Goal: Obtain resource: Obtain resource

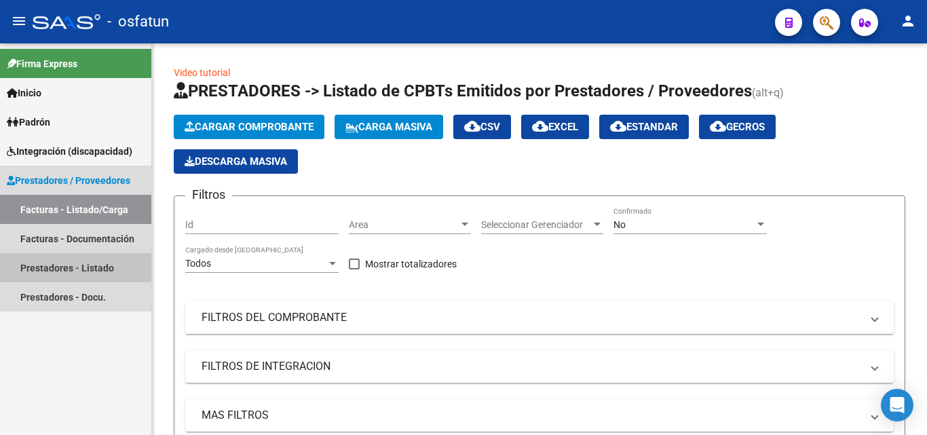
click at [58, 265] on link "Prestadores - Listado" at bounding box center [75, 267] width 151 height 29
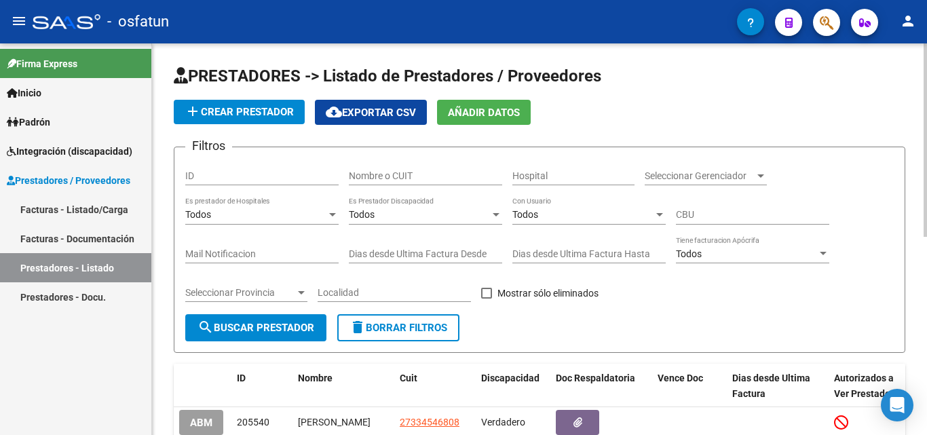
click at [404, 165] on div "Nombre o CUIT" at bounding box center [425, 171] width 153 height 27
click at [405, 183] on div "Nombre o CUIT" at bounding box center [425, 171] width 153 height 27
click at [401, 173] on input "Nombre o CUIT" at bounding box center [425, 176] width 153 height 12
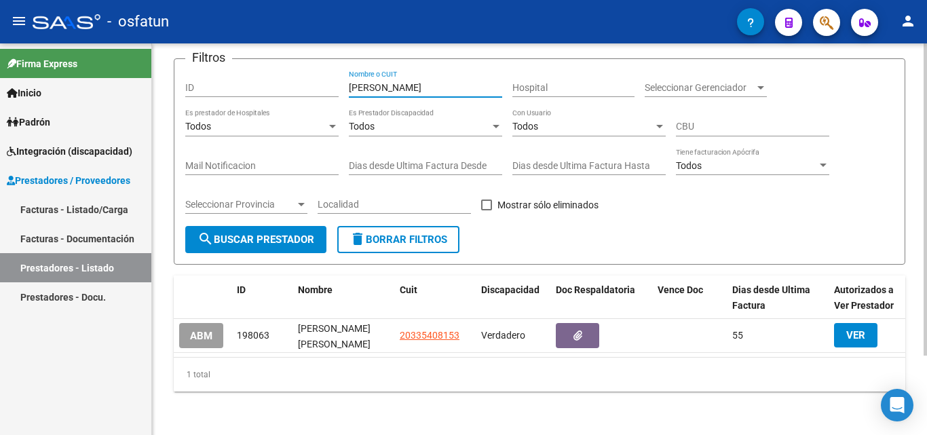
scroll to position [99, 0]
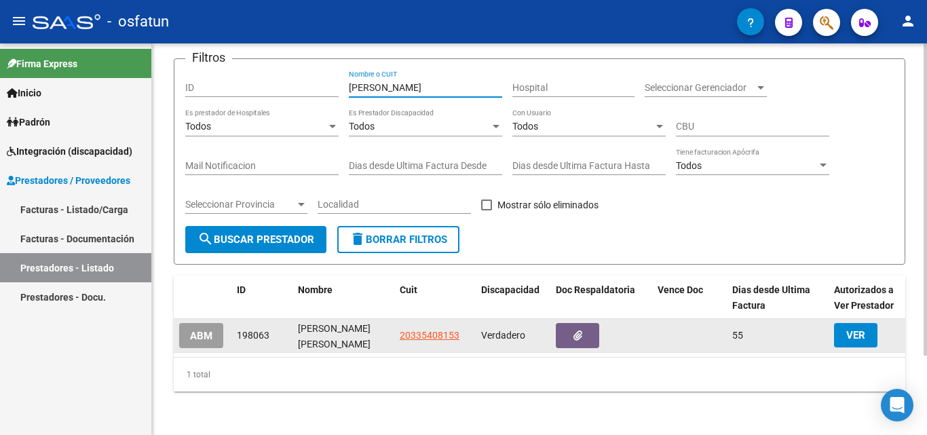
type input "[PERSON_NAME]"
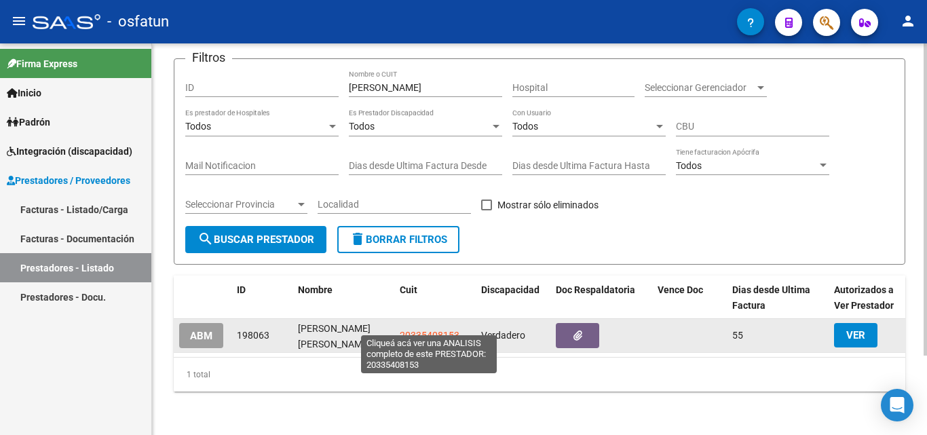
click at [428, 330] on span "20335408153" at bounding box center [430, 335] width 60 height 11
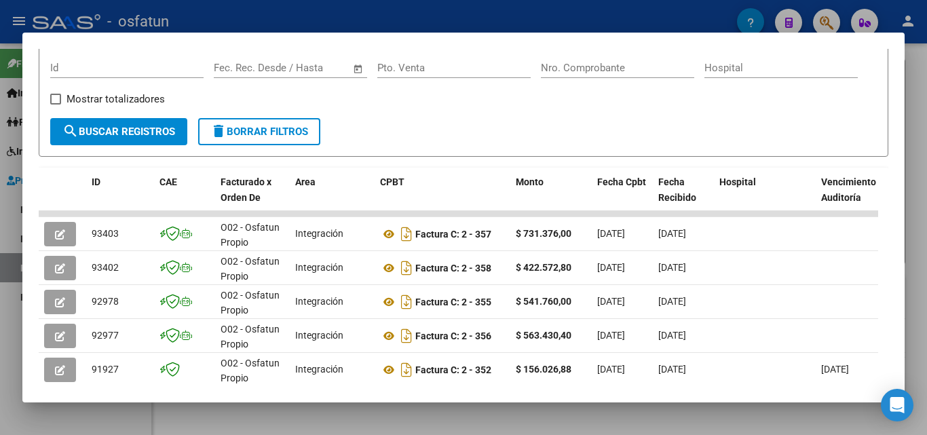
scroll to position [339, 0]
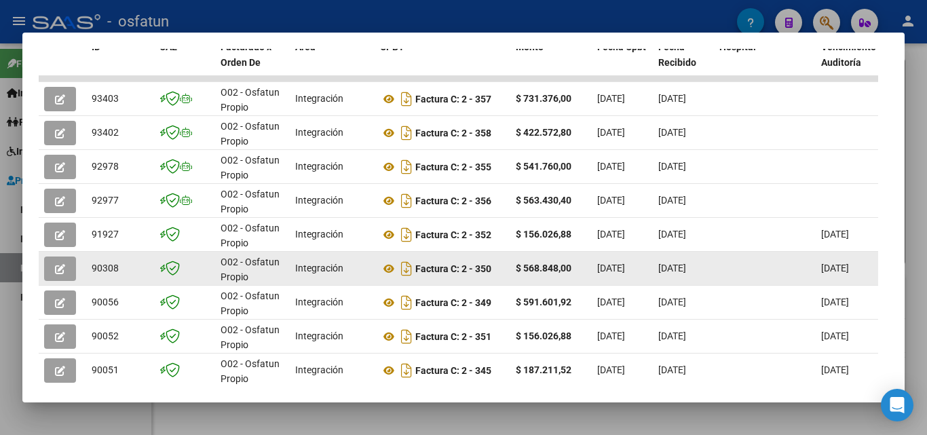
click at [50, 268] on button "button" at bounding box center [60, 269] width 32 height 24
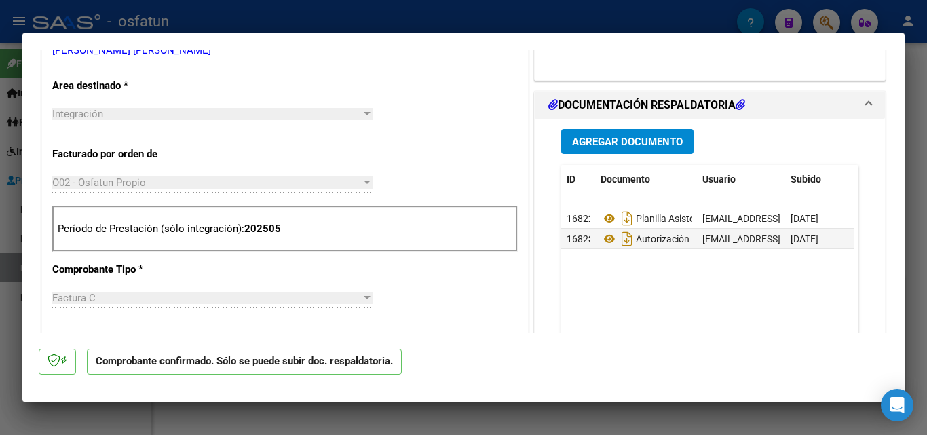
scroll to position [679, 0]
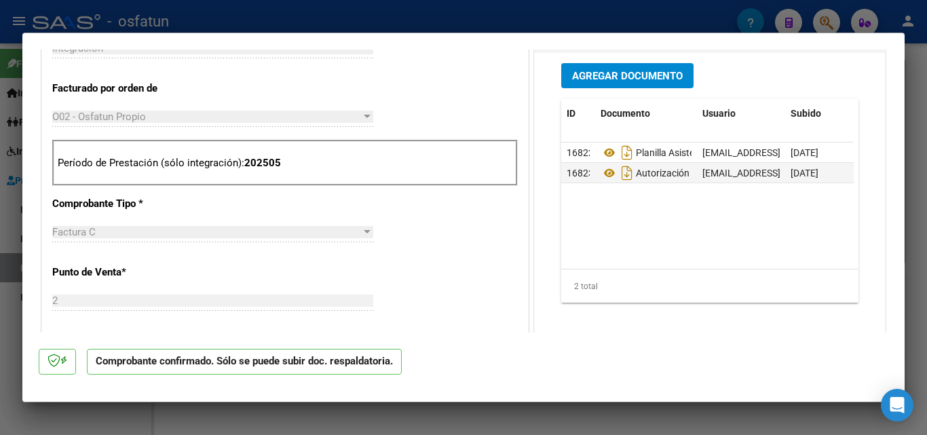
click at [253, 369] on p "Comprobante confirmado. Sólo se puede subir doc. respaldatoria." at bounding box center [244, 362] width 315 height 26
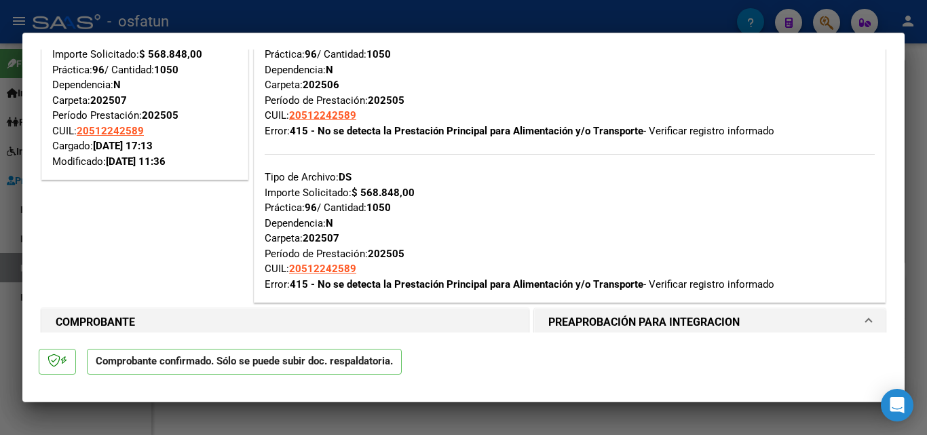
scroll to position [68, 0]
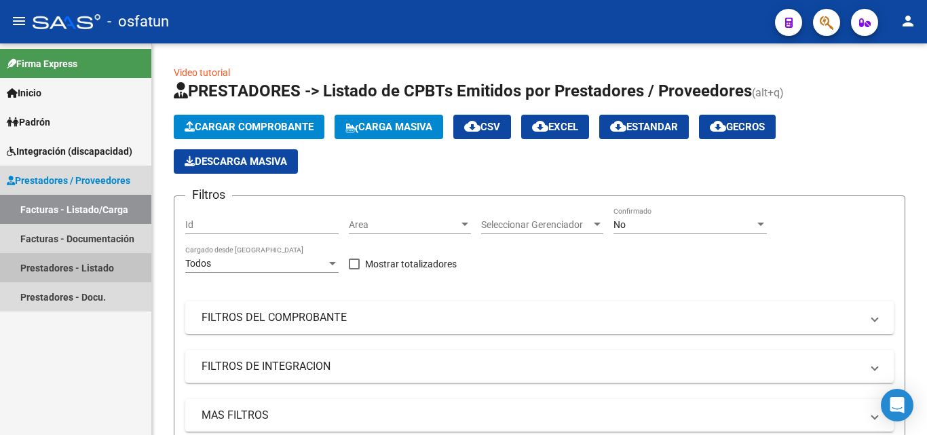
click at [62, 258] on link "Prestadores - Listado" at bounding box center [75, 267] width 151 height 29
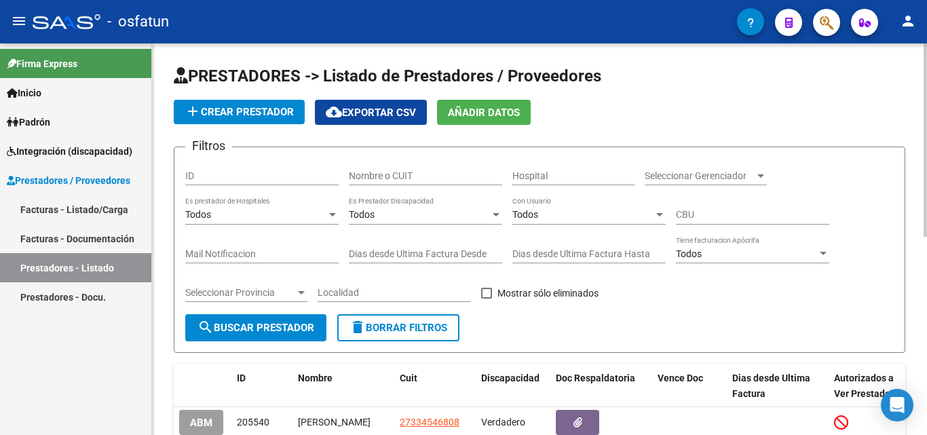
click at [417, 182] on div "Nombre o CUIT" at bounding box center [425, 171] width 153 height 27
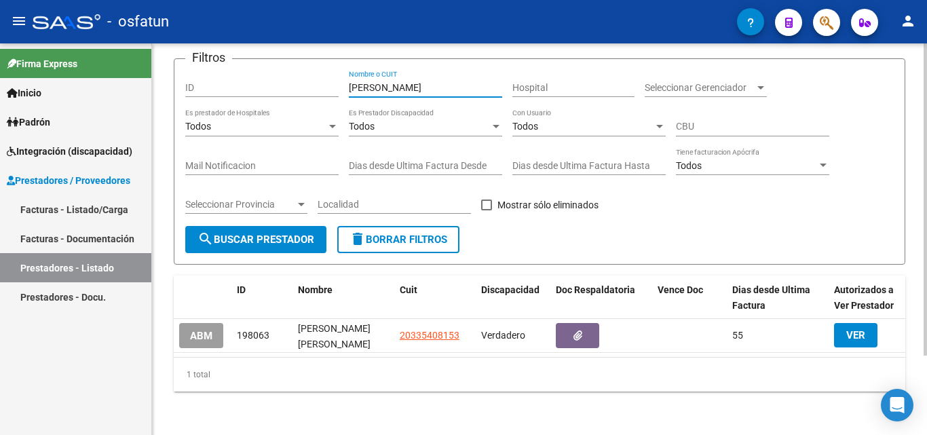
scroll to position [99, 0]
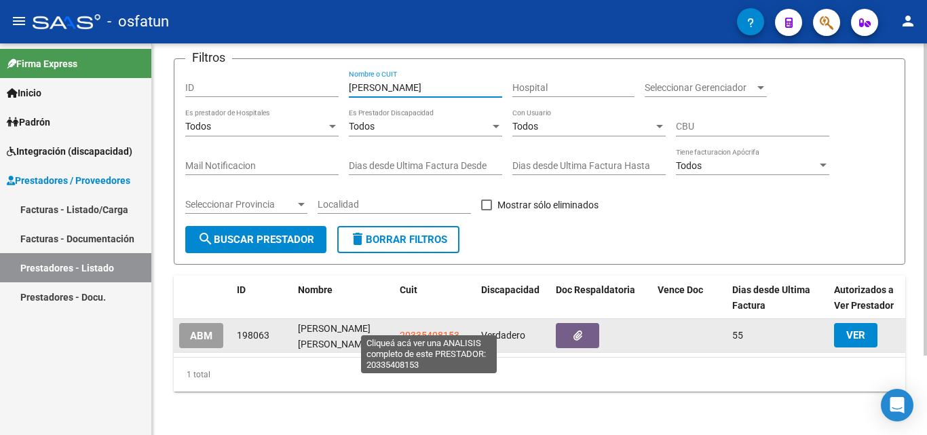
type input "[PERSON_NAME]"
click at [442, 330] on span "20335408153" at bounding box center [430, 335] width 60 height 11
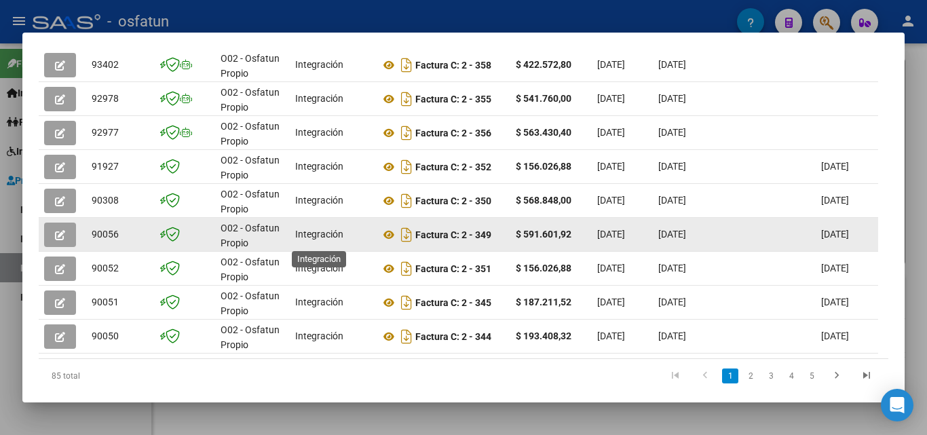
scroll to position [339, 0]
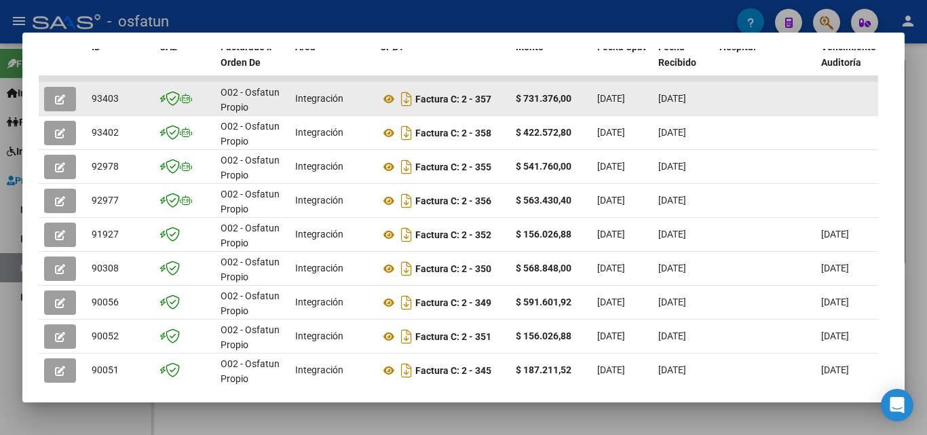
click at [53, 100] on button "button" at bounding box center [60, 99] width 32 height 24
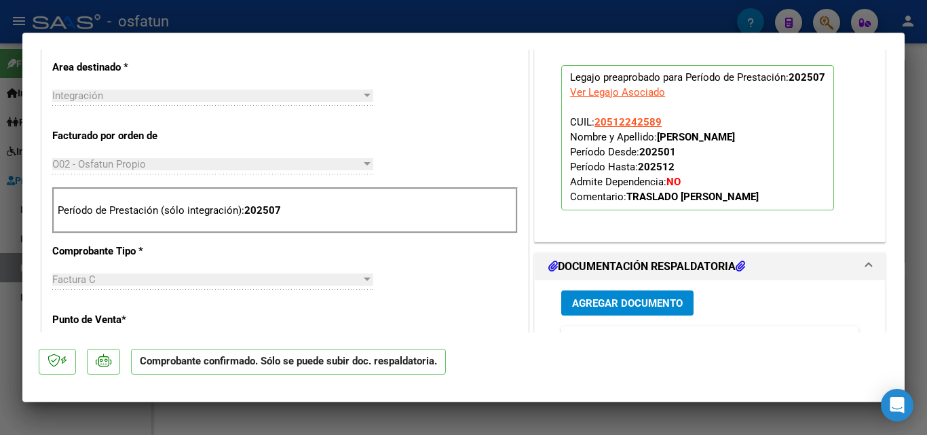
scroll to position [679, 0]
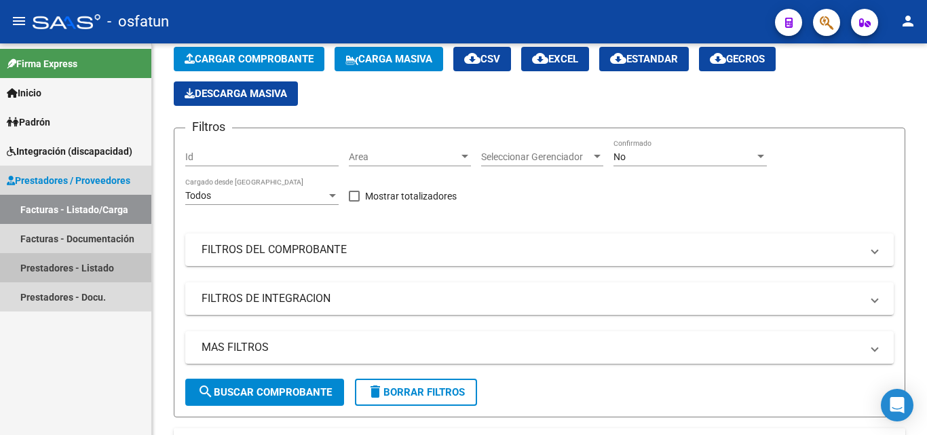
click at [72, 257] on link "Prestadores - Listado" at bounding box center [75, 267] width 151 height 29
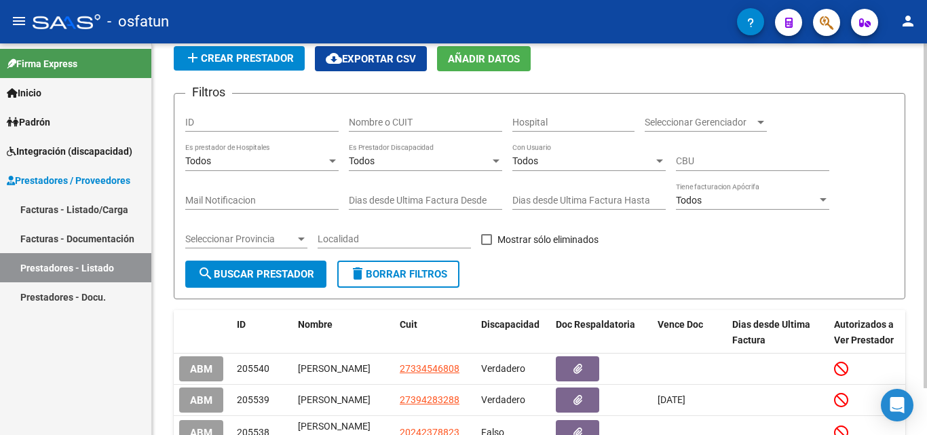
scroll to position [68, 0]
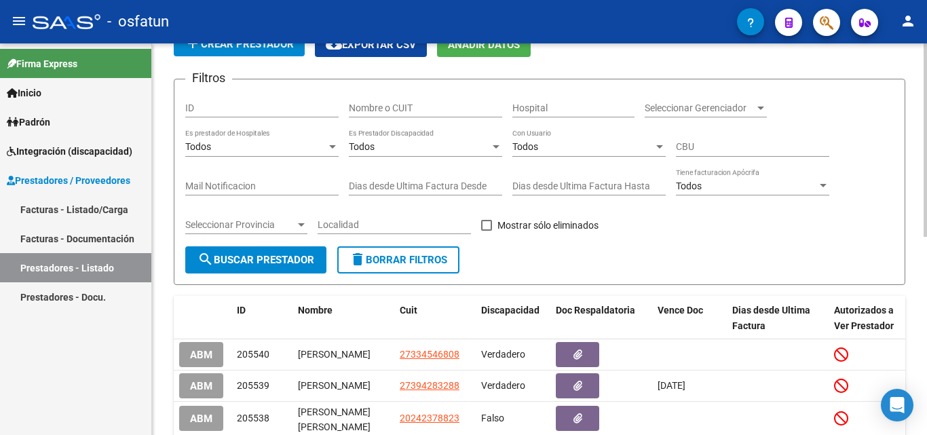
click at [430, 100] on div "Nombre o CUIT" at bounding box center [425, 103] width 153 height 27
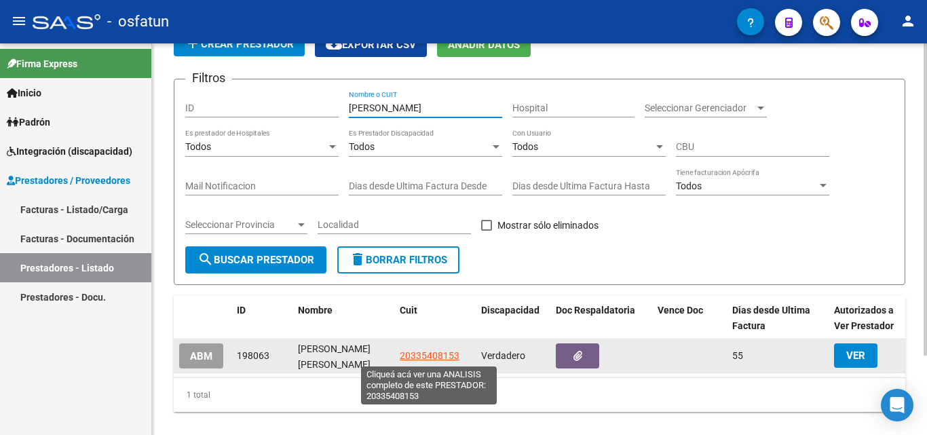
type input "[PERSON_NAME]"
click at [415, 354] on span "20335408153" at bounding box center [430, 355] width 60 height 11
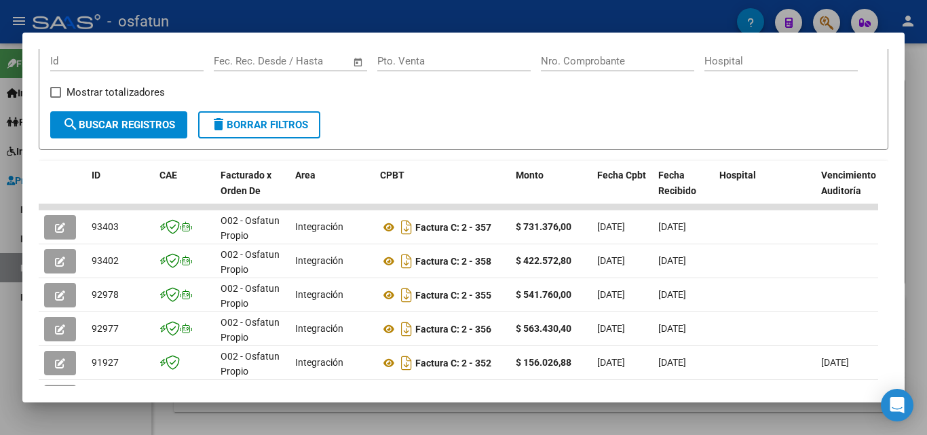
scroll to position [235, 0]
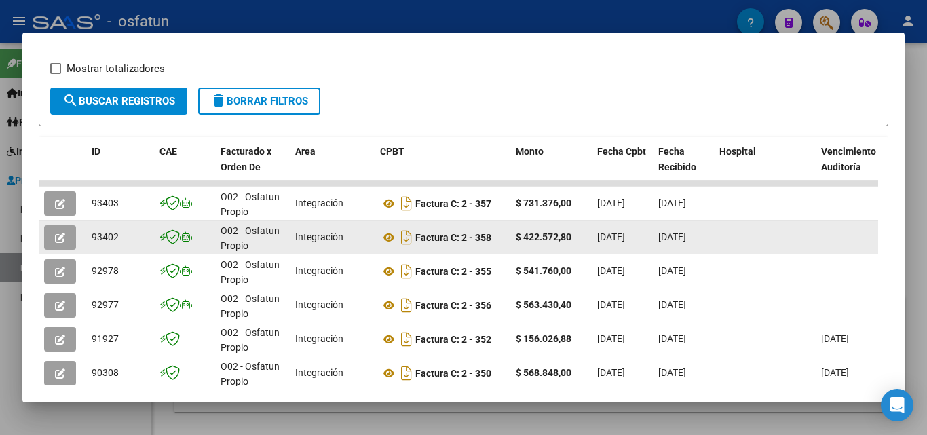
click at [56, 243] on icon "button" at bounding box center [60, 238] width 10 height 10
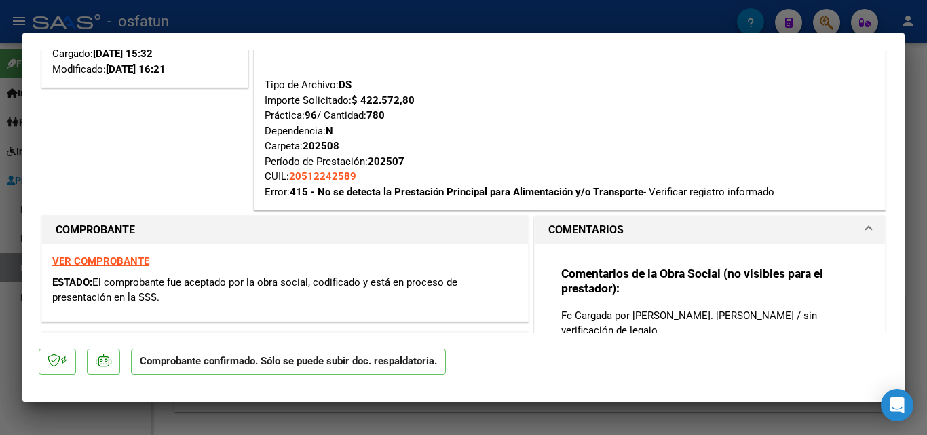
scroll to position [0, 0]
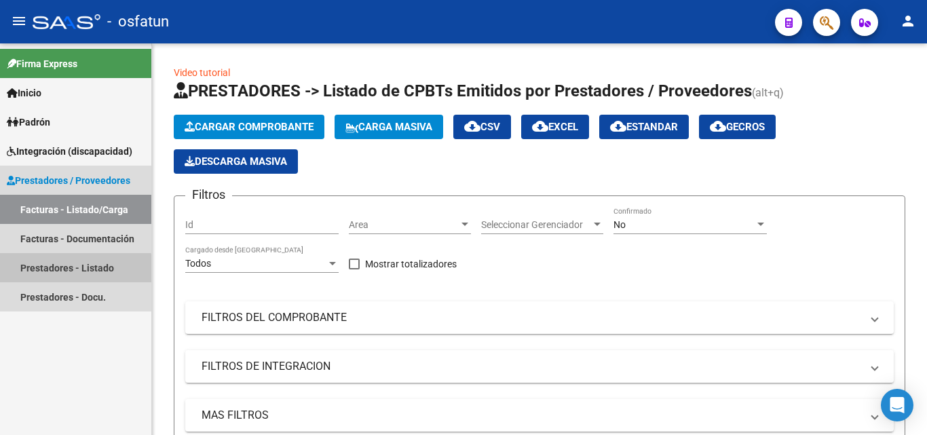
click at [58, 277] on link "Prestadores - Listado" at bounding box center [75, 267] width 151 height 29
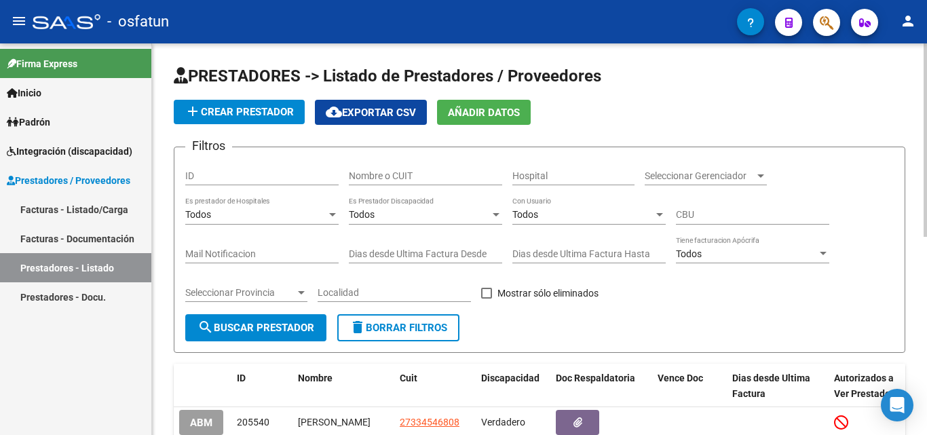
click at [392, 176] on input "Nombre o CUIT" at bounding box center [425, 176] width 153 height 12
click at [397, 176] on input "Nombre o CUIT" at bounding box center [425, 176] width 153 height 12
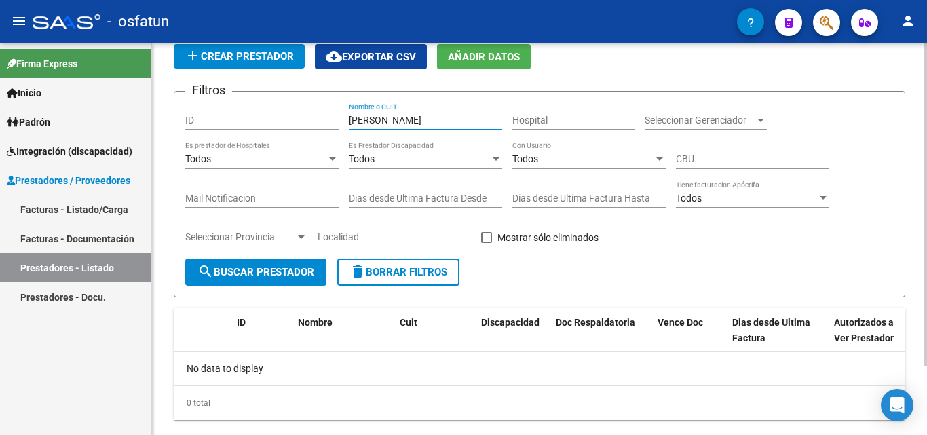
scroll to position [16, 0]
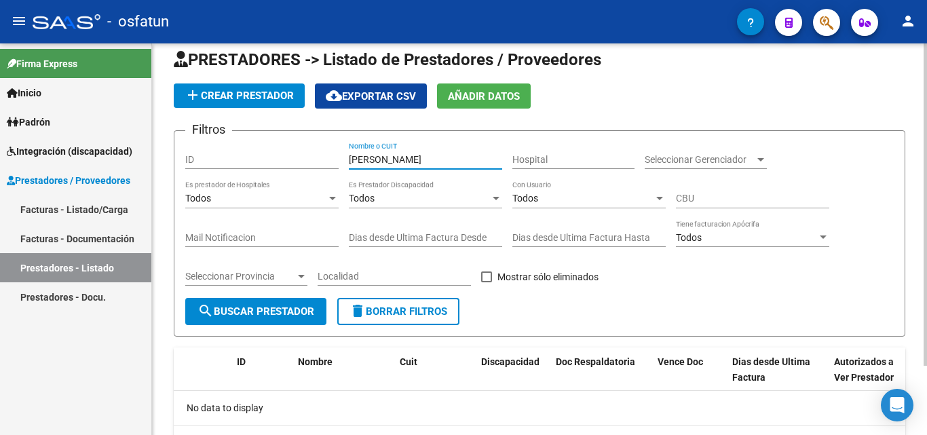
drag, startPoint x: 396, startPoint y: 150, endPoint x: 276, endPoint y: 153, distance: 120.8
click at [276, 153] on div "Filtros ID [PERSON_NAME] Nombre o CUIT Hospital Seleccionar Gerenciador Selecci…" at bounding box center [539, 220] width 708 height 156
drag, startPoint x: 392, startPoint y: 156, endPoint x: 248, endPoint y: 156, distance: 143.9
click at [248, 156] on div "Filtros ID [PERSON_NAME] Nombre o CUIT Hospital Seleccionar Gerenciador Selecci…" at bounding box center [539, 220] width 708 height 156
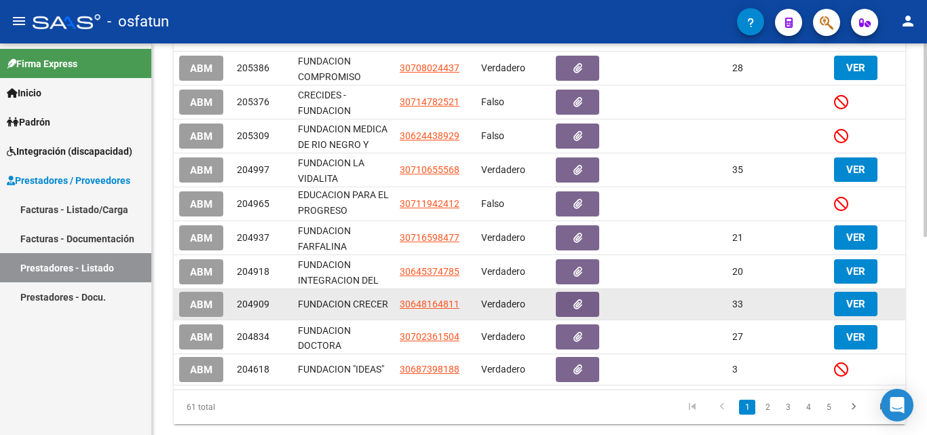
scroll to position [402, 0]
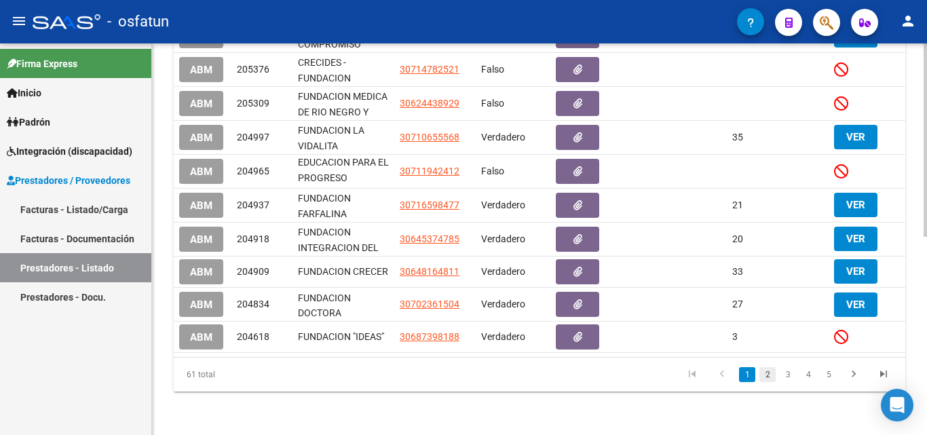
type input "fundacion"
click at [765, 378] on link "2" at bounding box center [767, 374] width 16 height 15
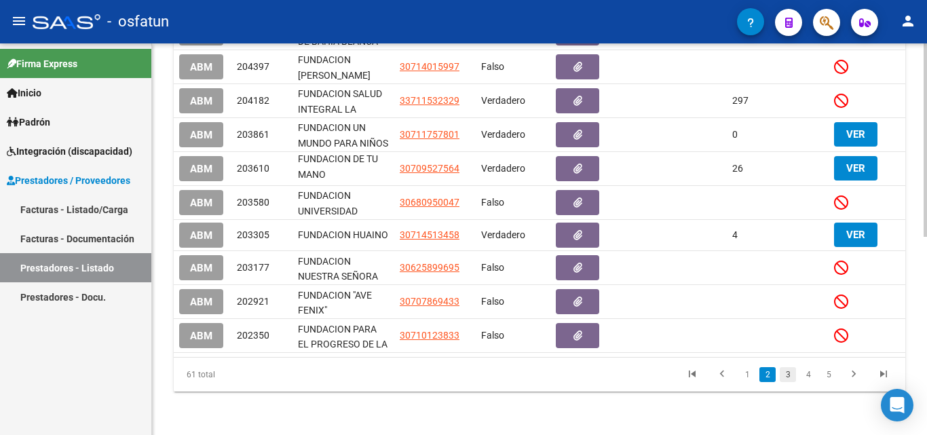
click at [786, 373] on link "3" at bounding box center [788, 374] width 16 height 15
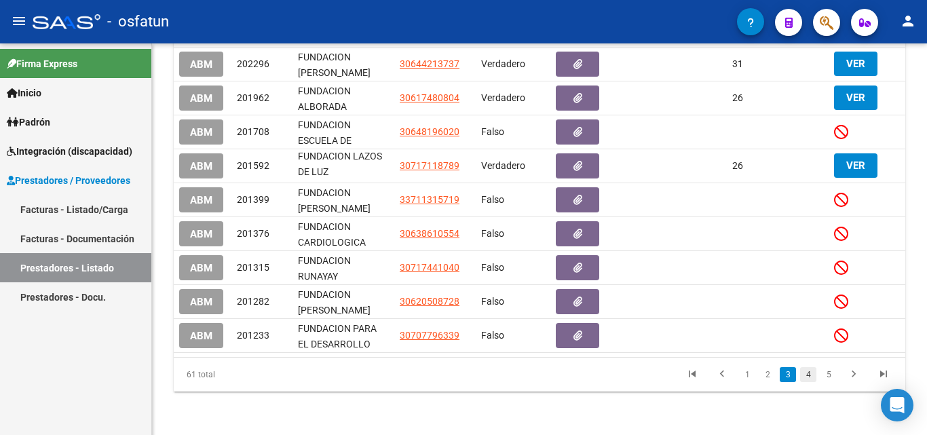
click at [806, 377] on link "4" at bounding box center [808, 374] width 16 height 15
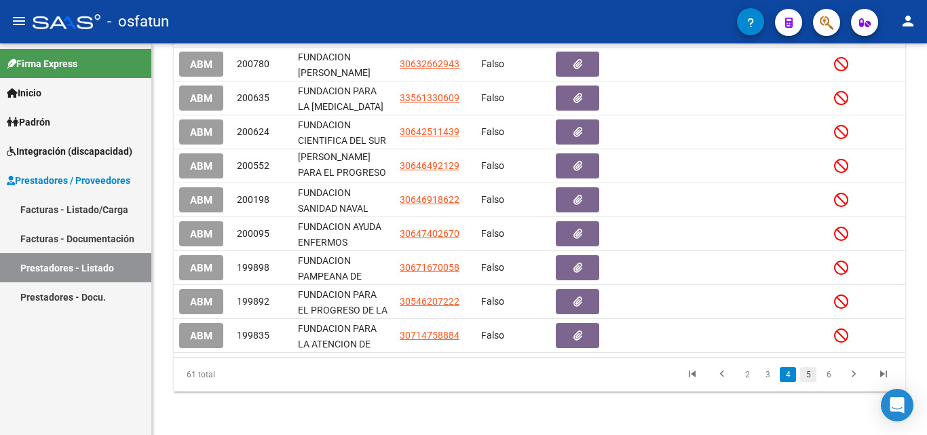
click at [807, 381] on link "5" at bounding box center [808, 374] width 16 height 15
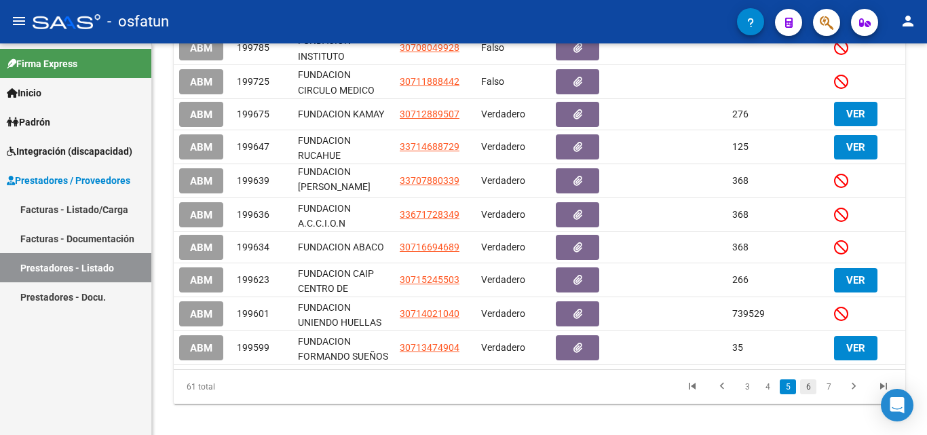
scroll to position [399, 0]
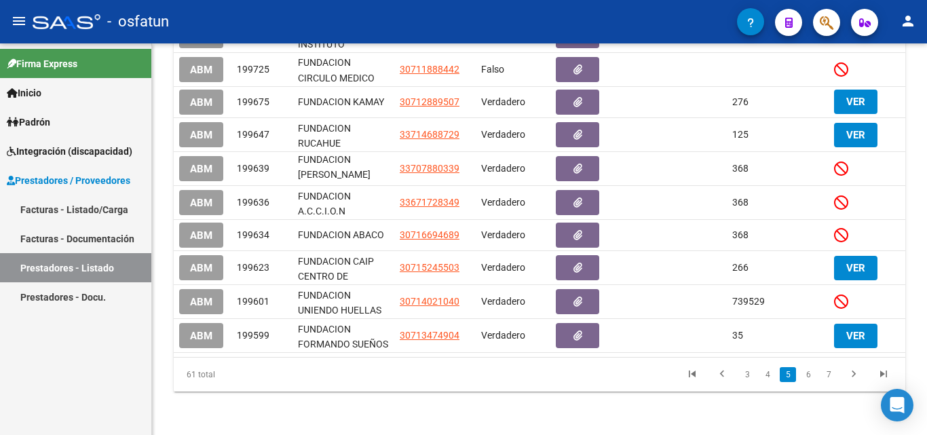
click at [810, 377] on link "6" at bounding box center [808, 374] width 16 height 15
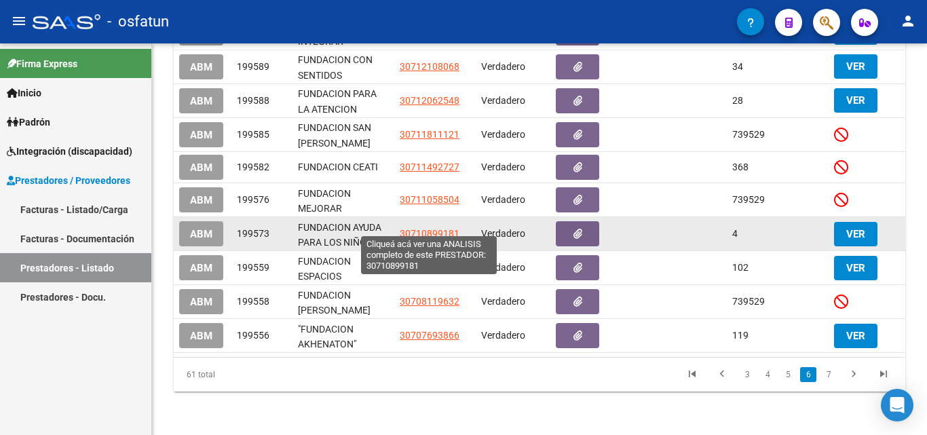
click at [432, 228] on span "30710899181" at bounding box center [430, 233] width 60 height 11
type textarea "30710899181"
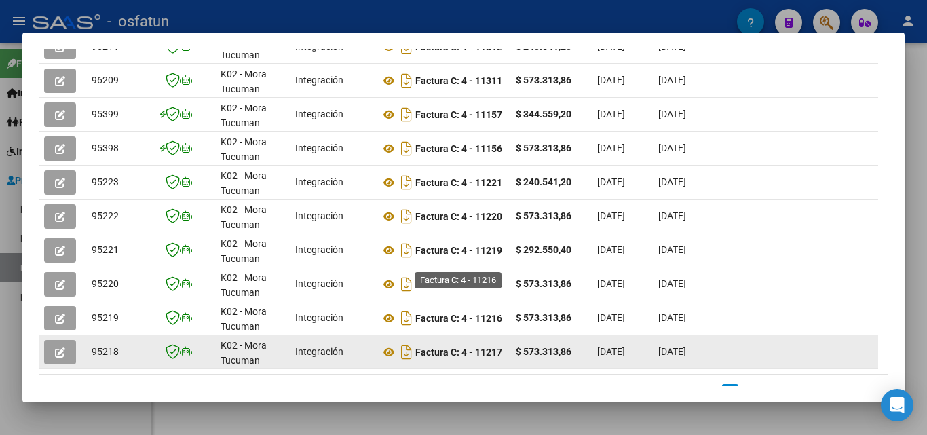
scroll to position [456, 0]
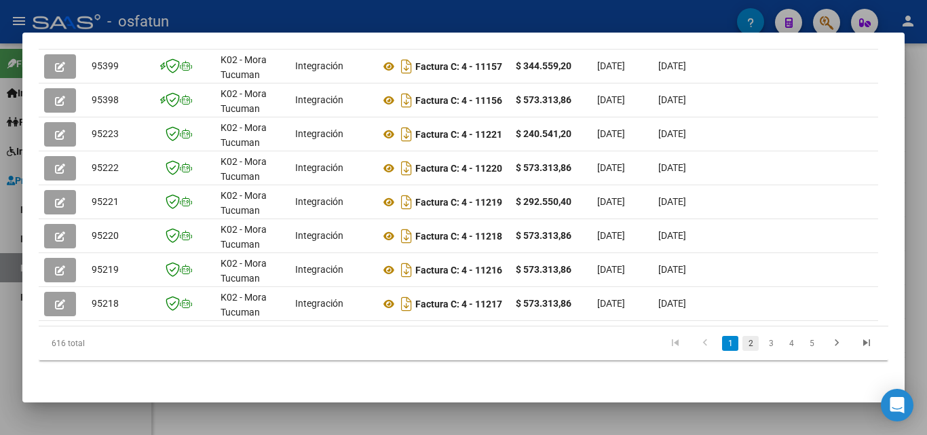
click at [746, 342] on link "2" at bounding box center [750, 343] width 16 height 15
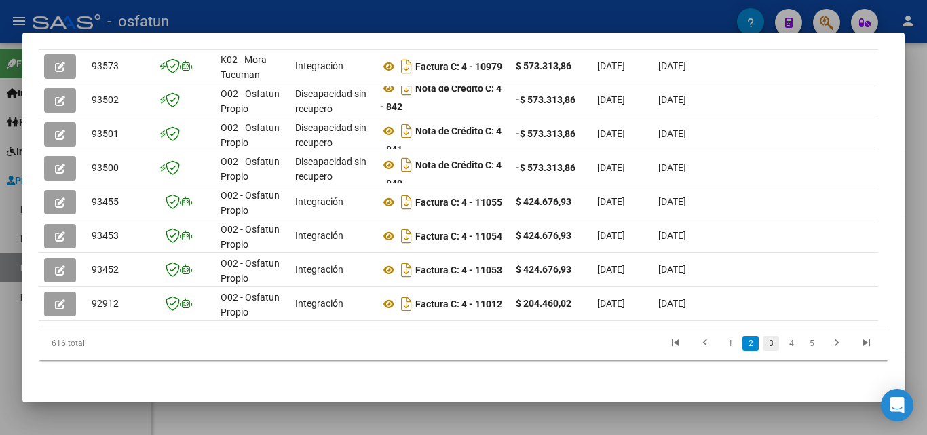
click at [763, 344] on link "3" at bounding box center [771, 343] width 16 height 15
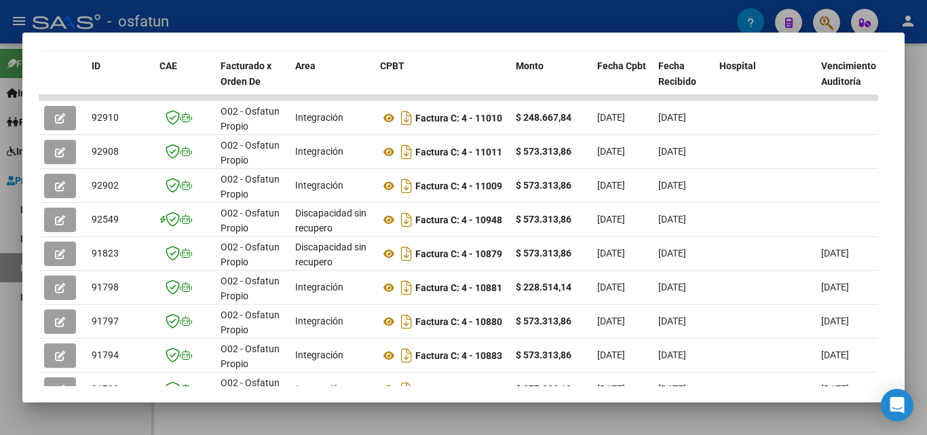
scroll to position [388, 0]
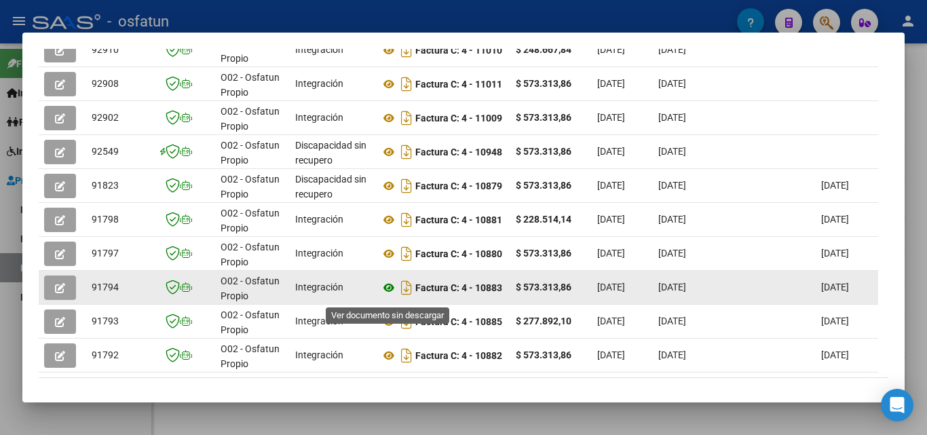
click at [390, 292] on icon at bounding box center [389, 288] width 18 height 16
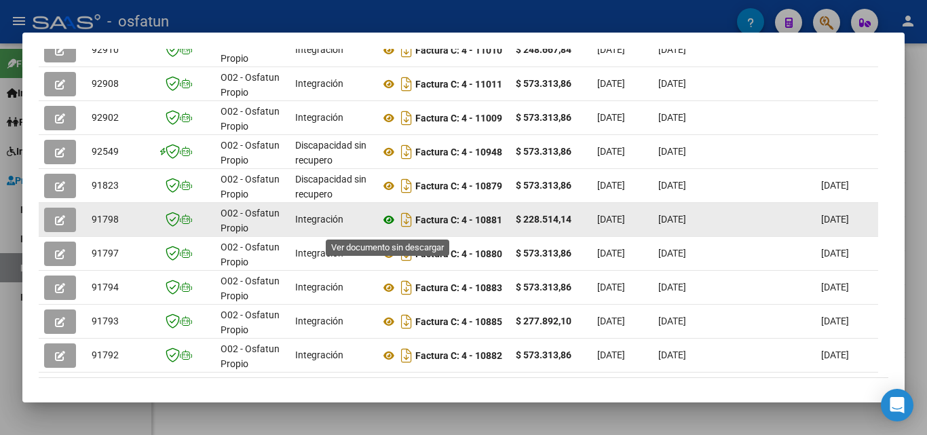
click at [391, 225] on icon at bounding box center [389, 220] width 18 height 16
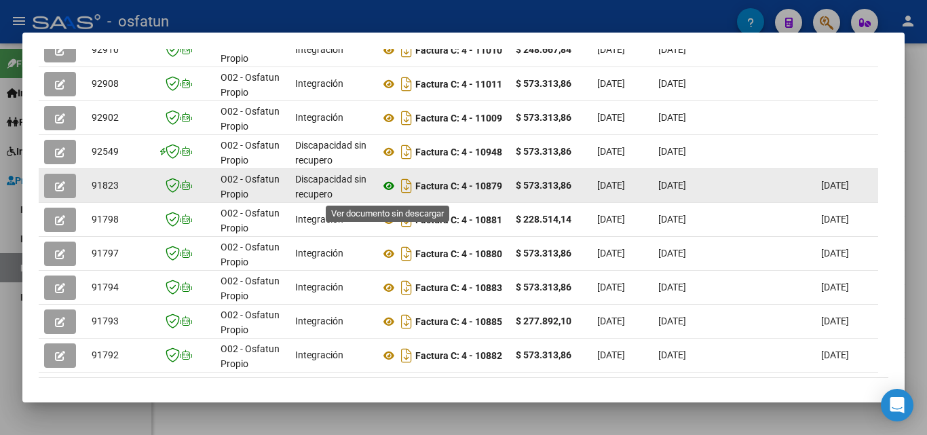
click at [391, 192] on icon at bounding box center [389, 186] width 18 height 16
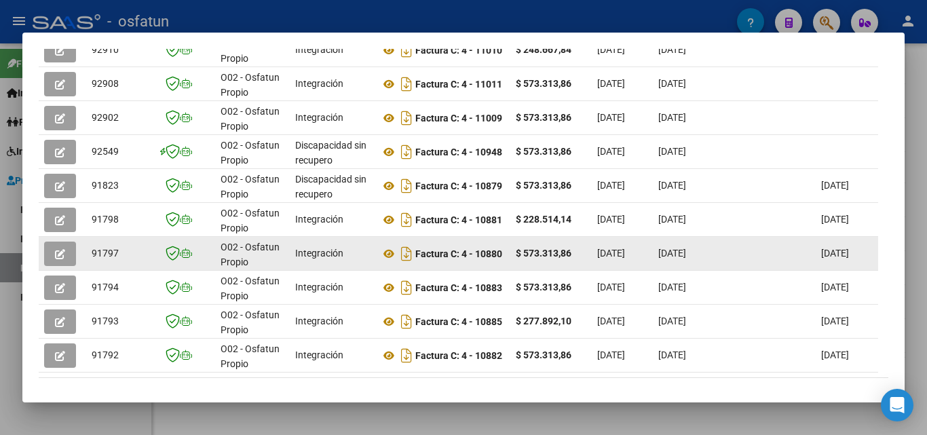
scroll to position [320, 0]
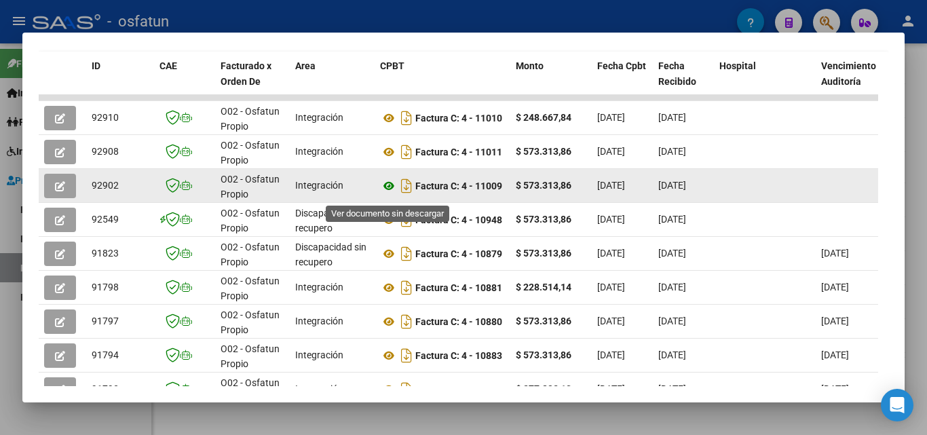
click at [389, 193] on icon at bounding box center [389, 186] width 18 height 16
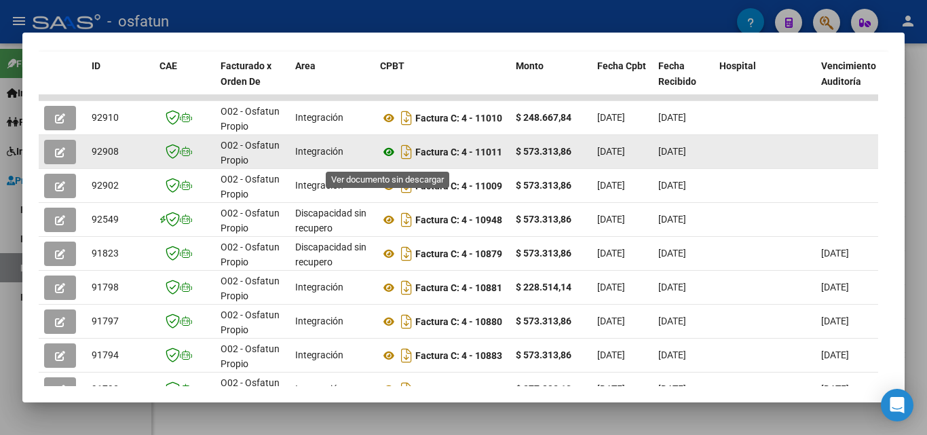
click at [385, 157] on icon at bounding box center [389, 152] width 18 height 16
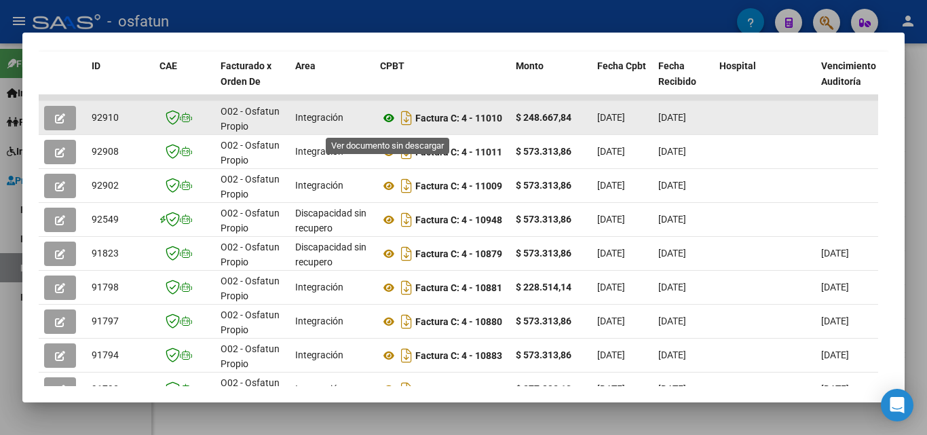
click at [390, 126] on icon at bounding box center [389, 118] width 18 height 16
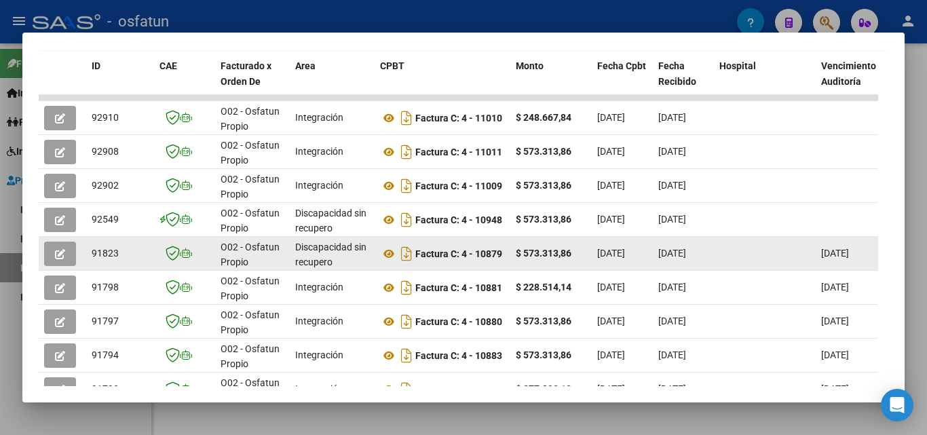
scroll to position [456, 0]
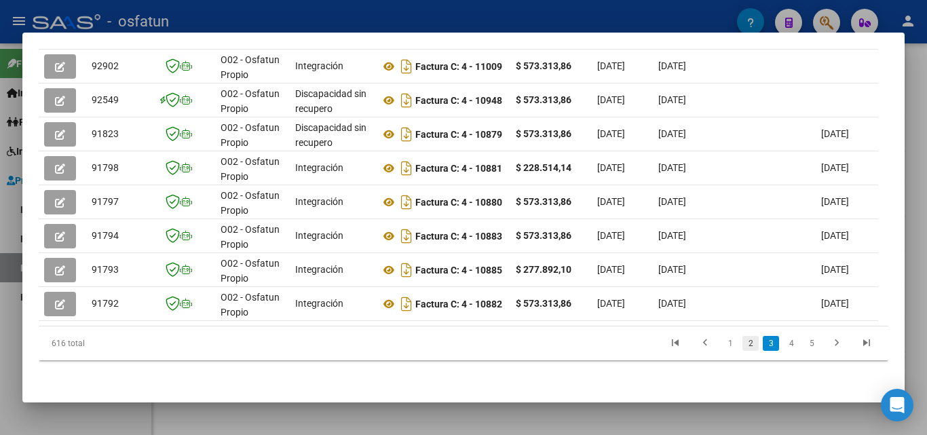
click at [744, 350] on link "2" at bounding box center [750, 343] width 16 height 15
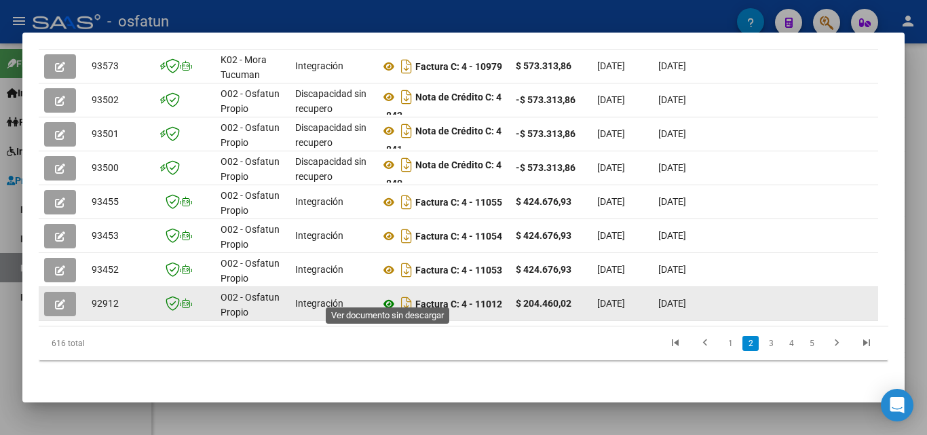
click at [387, 296] on icon at bounding box center [389, 304] width 18 height 16
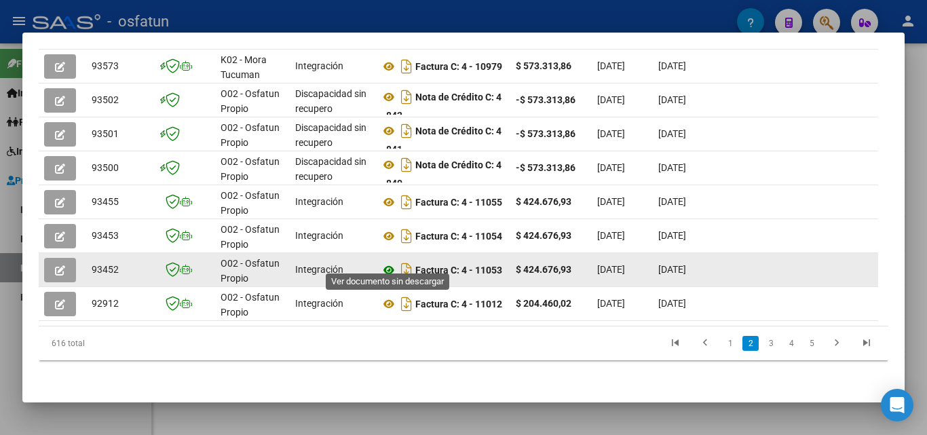
click at [390, 262] on icon at bounding box center [389, 270] width 18 height 16
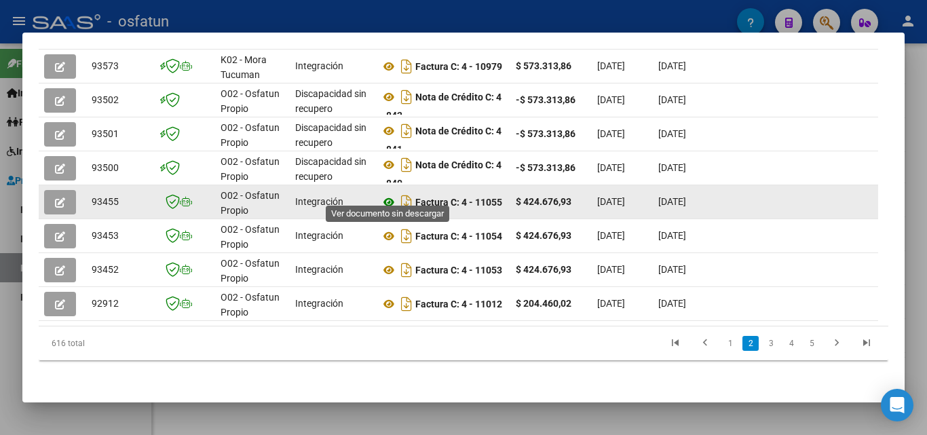
click at [387, 194] on icon at bounding box center [389, 202] width 18 height 16
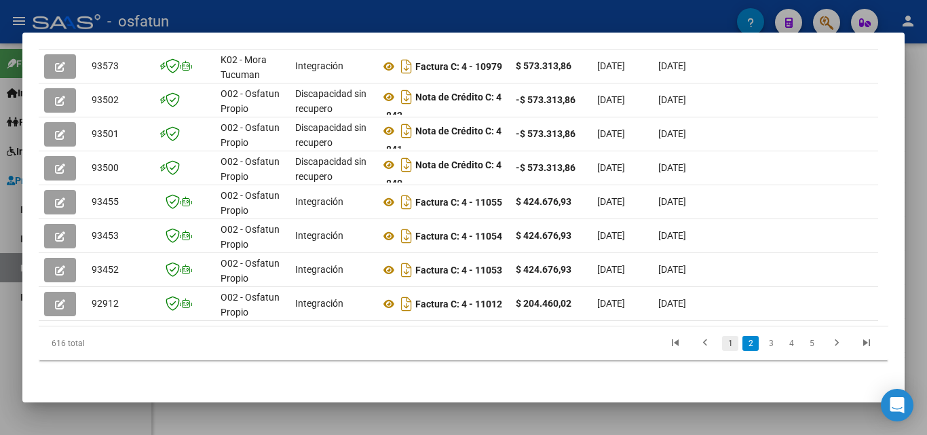
click at [722, 343] on link "1" at bounding box center [730, 343] width 16 height 15
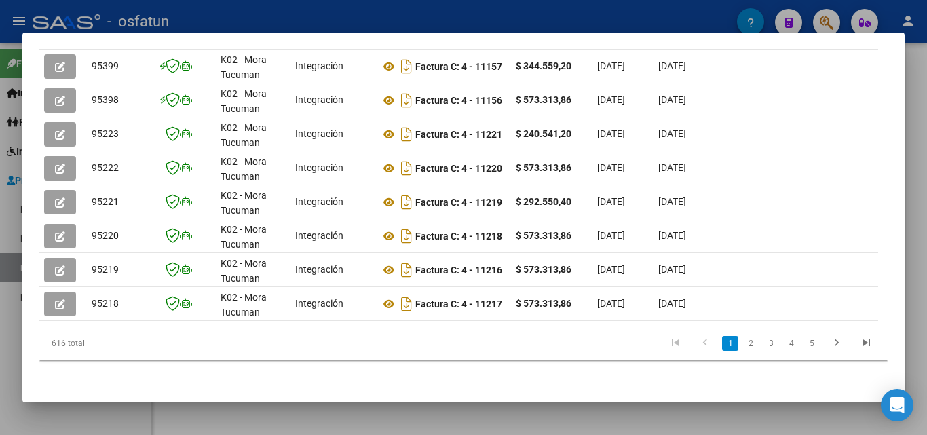
click at [722, 345] on link "1" at bounding box center [730, 343] width 16 height 15
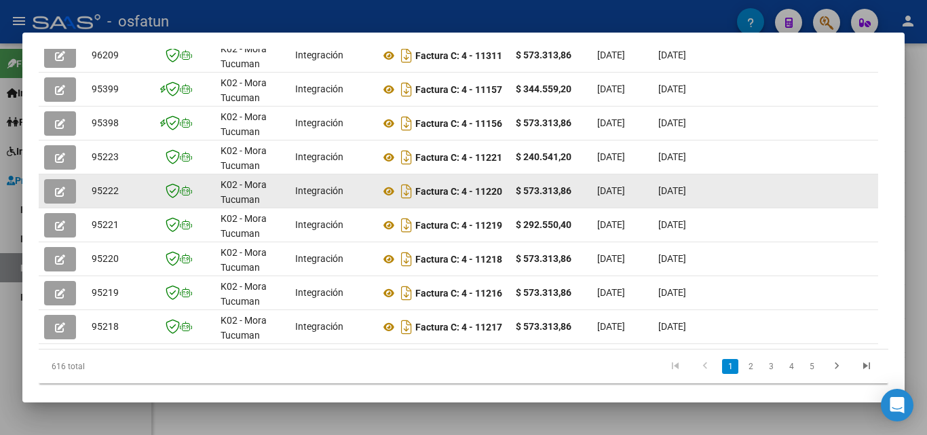
scroll to position [456, 0]
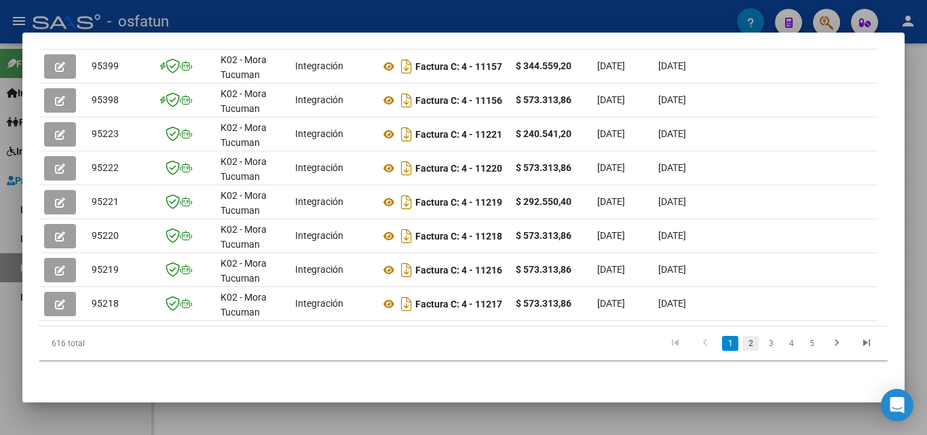
click at [744, 345] on link "2" at bounding box center [750, 343] width 16 height 15
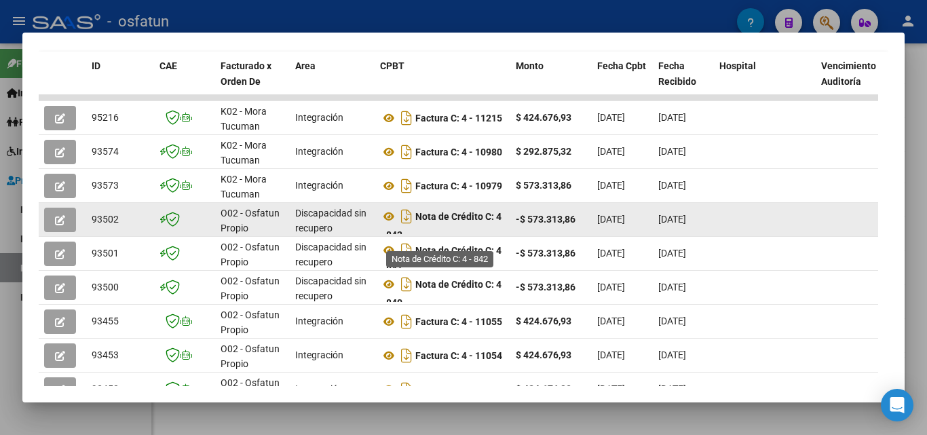
scroll to position [9, 0]
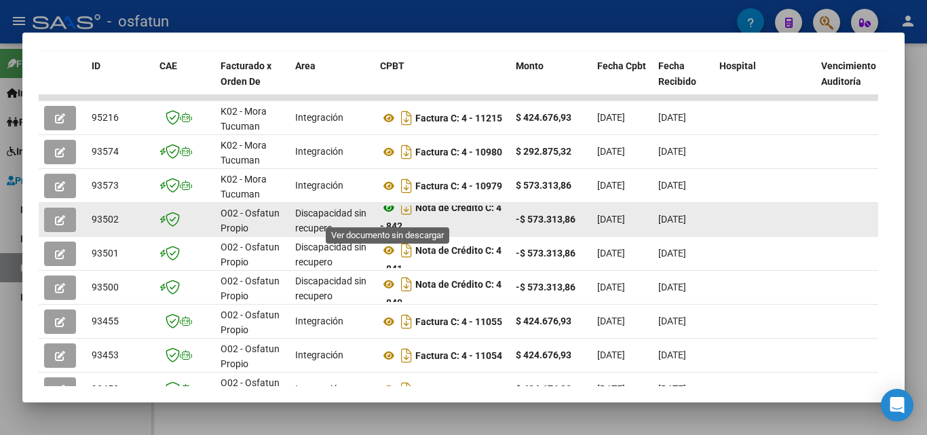
click at [392, 216] on icon at bounding box center [389, 208] width 18 height 16
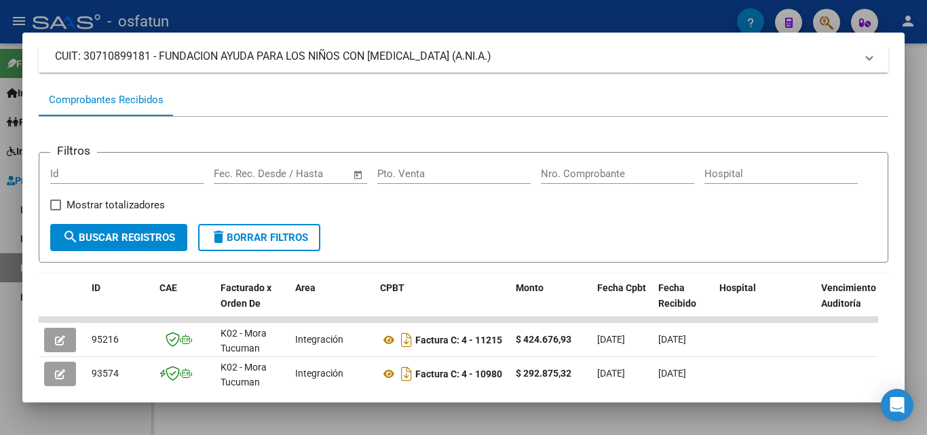
scroll to position [0, 0]
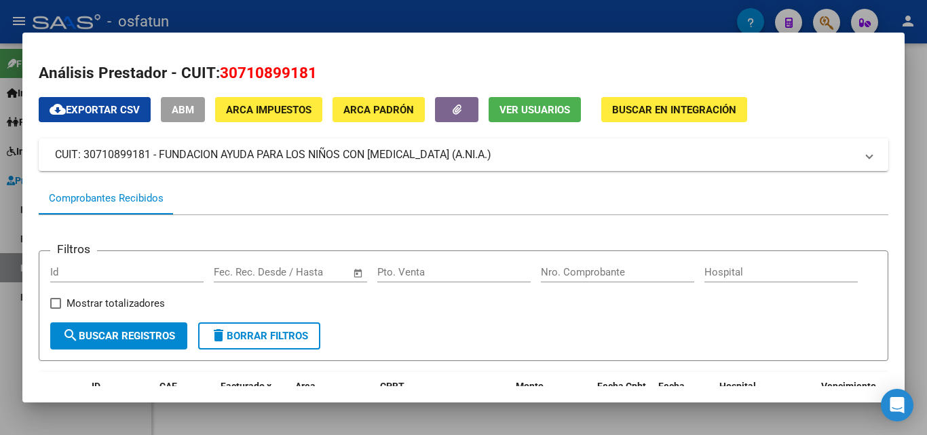
click at [915, 62] on div at bounding box center [463, 217] width 927 height 435
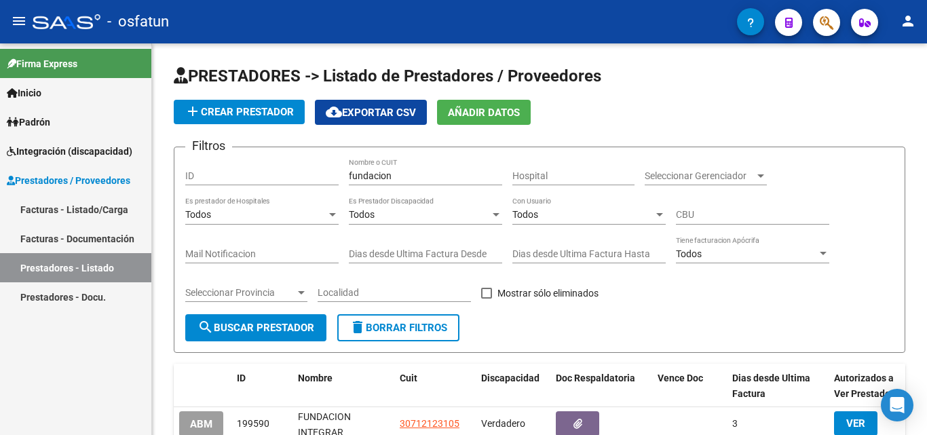
click at [85, 265] on link "Prestadores - Listado" at bounding box center [75, 267] width 151 height 29
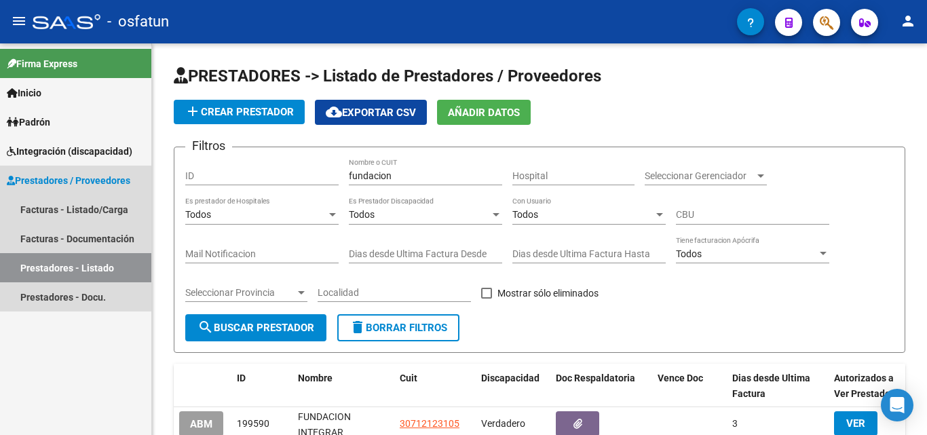
click at [93, 257] on link "Prestadores - Listado" at bounding box center [75, 267] width 151 height 29
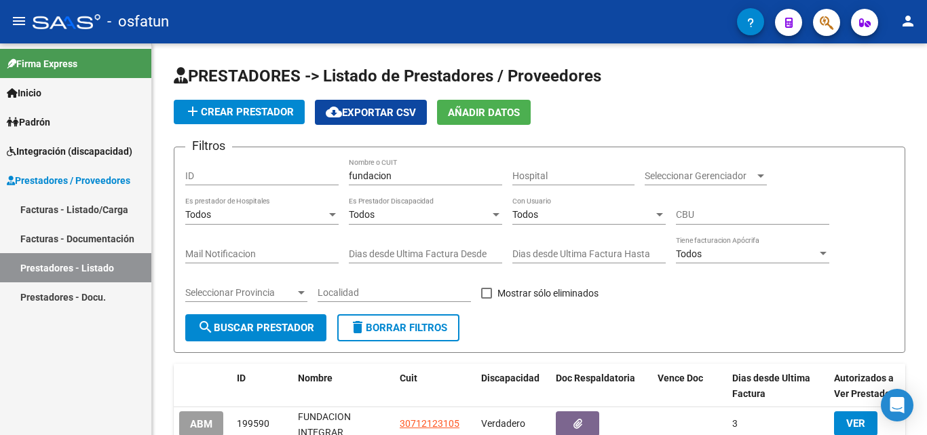
click at [109, 39] on mat-toolbar "menu - osfatun person" at bounding box center [463, 21] width 927 height 43
click at [134, 45] on mat-nav-list "Firma Express Inicio Calendario SSS Instructivos Contacto OS Padrón Análisis Af…" at bounding box center [75, 177] width 151 height 268
